Goal: Task Accomplishment & Management: Use online tool/utility

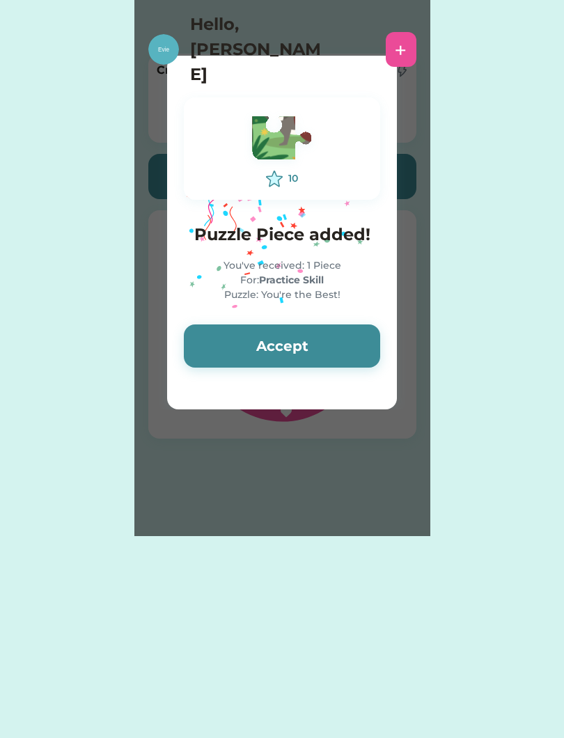
click at [332, 348] on button "Accept" at bounding box center [282, 346] width 196 height 43
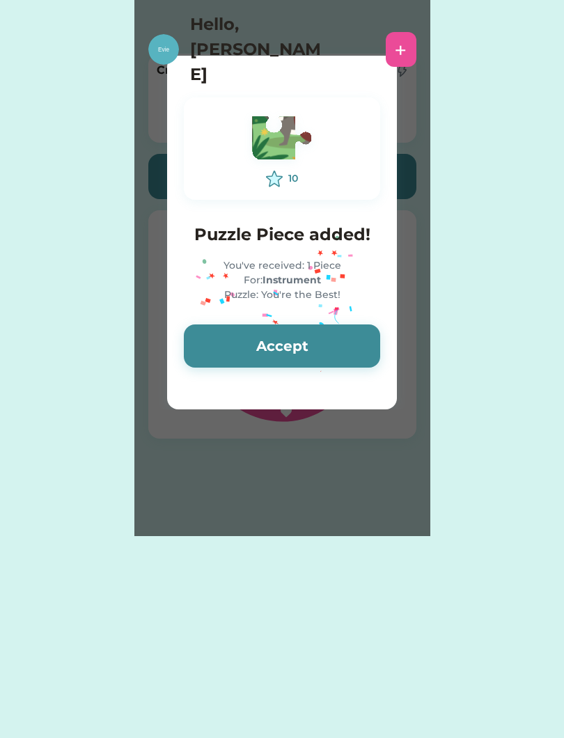
click at [329, 346] on button "Accept" at bounding box center [282, 346] width 196 height 43
click at [327, 351] on button "Accept" at bounding box center [282, 346] width 196 height 43
click at [328, 337] on button "Accept" at bounding box center [282, 346] width 196 height 43
click at [330, 347] on button "Accept" at bounding box center [282, 346] width 196 height 43
click at [343, 346] on button "Accept" at bounding box center [282, 346] width 196 height 43
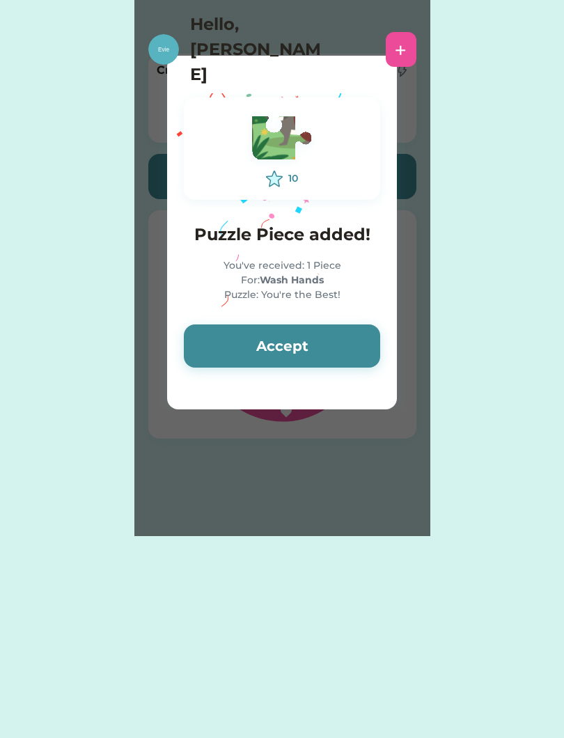
click at [340, 348] on button "Accept" at bounding box center [282, 346] width 196 height 43
click at [325, 343] on button "Accept" at bounding box center [282, 346] width 196 height 43
click at [336, 351] on button "Accept" at bounding box center [282, 346] width 196 height 43
click at [335, 339] on button "Accept" at bounding box center [282, 346] width 196 height 43
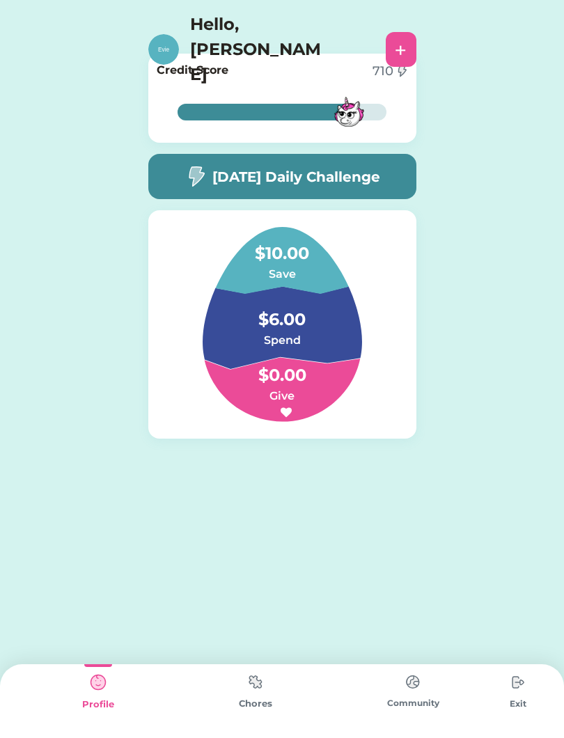
click at [259, 693] on img at bounding box center [256, 682] width 28 height 27
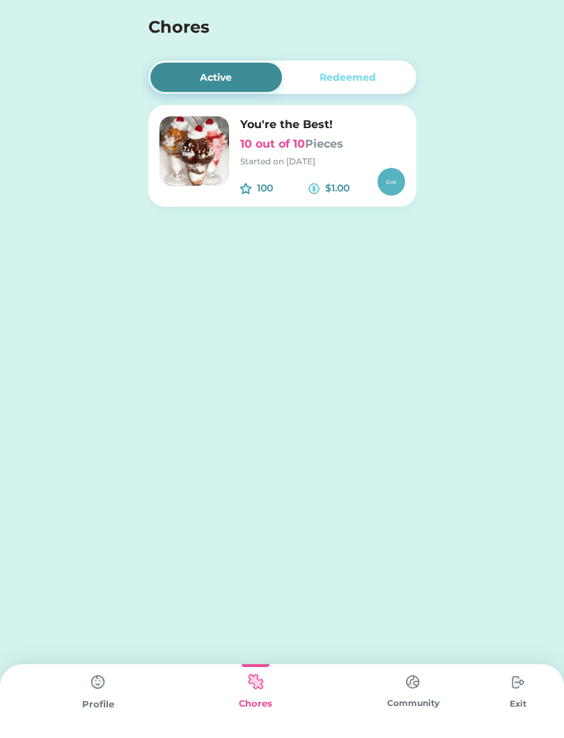
click at [309, 189] on img at bounding box center [314, 188] width 11 height 11
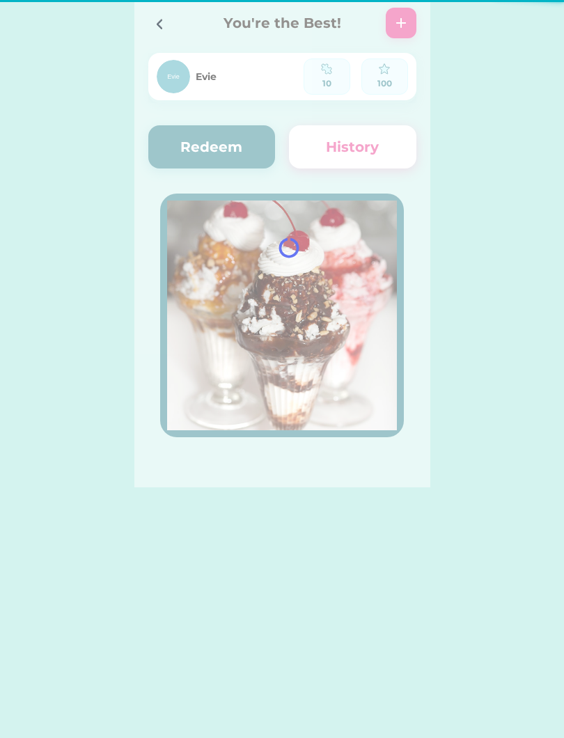
click at [351, 146] on div at bounding box center [282, 244] width 296 height 488
